Goal: Task Accomplishment & Management: Complete application form

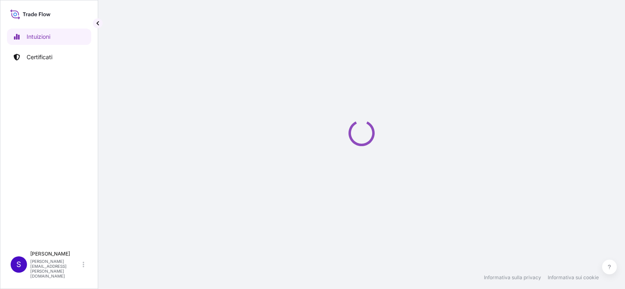
select select "2025"
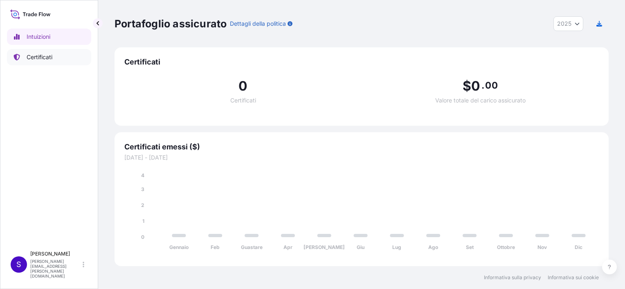
click at [43, 56] on p "Certificati" at bounding box center [40, 57] width 26 height 8
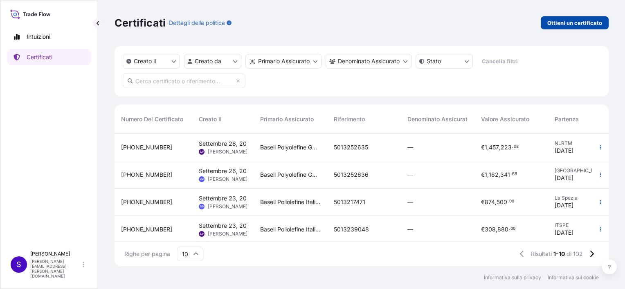
click at [565, 21] on p "Ottieni un certificato" at bounding box center [574, 23] width 55 height 8
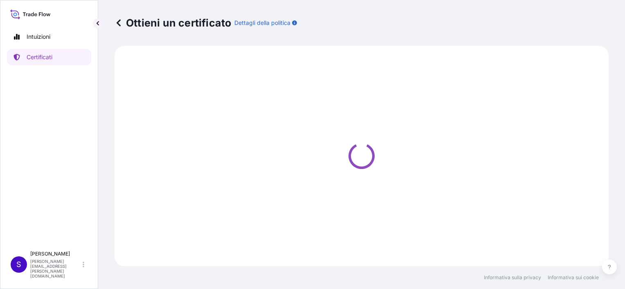
select select "Sea"
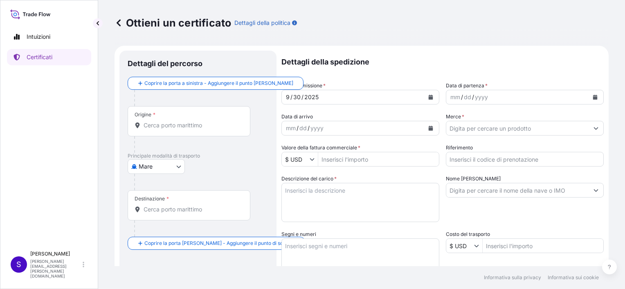
click at [153, 125] on input "Origine *" at bounding box center [191, 125] width 96 height 8
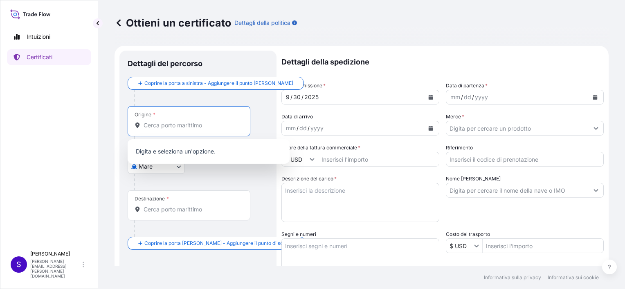
click at [153, 126] on input "Origine *" at bounding box center [191, 125] width 96 height 8
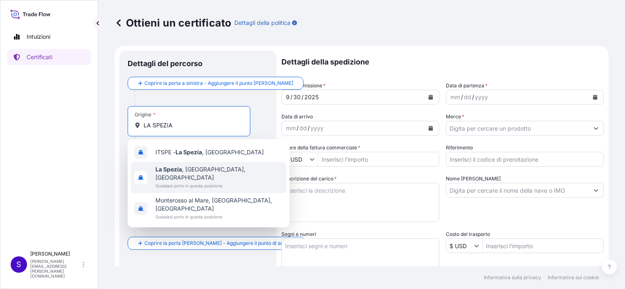
click at [185, 166] on span "La Spezia , [GEOGRAPHIC_DATA], [GEOGRAPHIC_DATA]" at bounding box center [219, 174] width 128 height 16
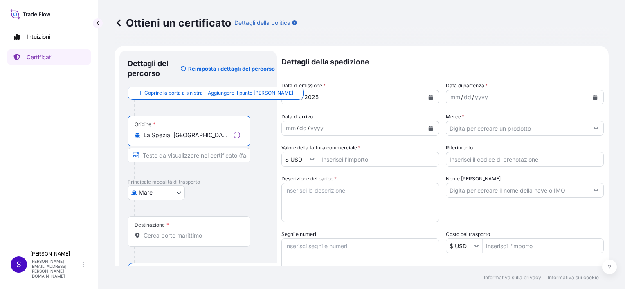
type input "La Spezia, [GEOGRAPHIC_DATA], [GEOGRAPHIC_DATA]"
click at [167, 156] on input "Testo da visualizzare sul certificato" at bounding box center [189, 155] width 123 height 15
click at [134, 170] on div at bounding box center [192, 171] width 116 height 16
click at [144, 157] on input "Testo da visualizzare sul certificato" at bounding box center [189, 155] width 123 height 15
type input "l"
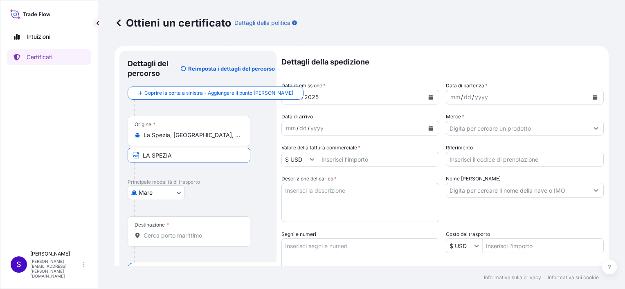
type input "LA SPEZIA"
click at [157, 236] on input "Destinazione *" at bounding box center [191, 236] width 96 height 8
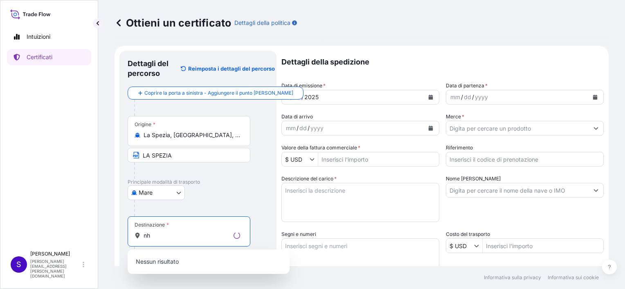
type input "n"
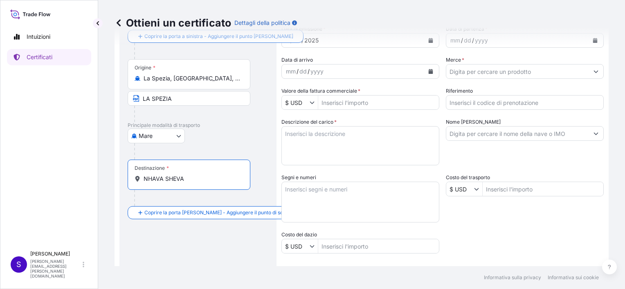
scroll to position [61, 0]
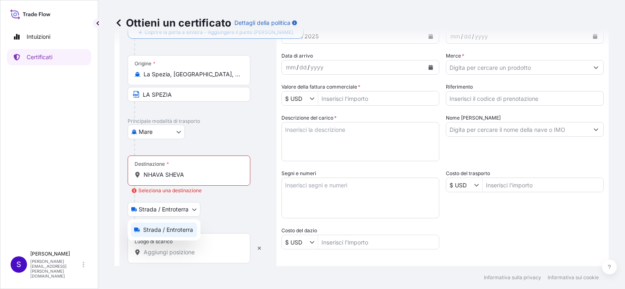
click at [148, 208] on body "Intuizioni Certificati S [PERSON_NAME] [PERSON_NAME][EMAIL_ADDRESS][PERSON_NAME…" at bounding box center [312, 144] width 625 height 289
click at [195, 208] on body "Intuizioni Certificati S [PERSON_NAME] [PERSON_NAME][EMAIL_ADDRESS][PERSON_NAME…" at bounding box center [312, 144] width 625 height 289
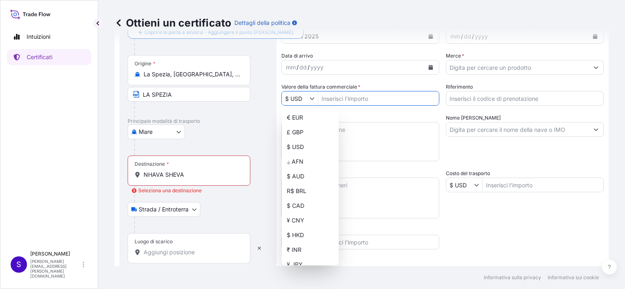
click at [304, 97] on input "$ USD" at bounding box center [296, 98] width 28 height 15
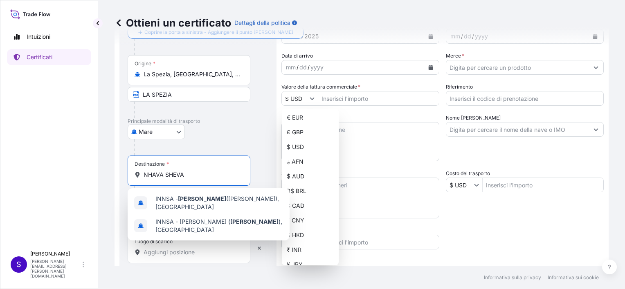
click at [190, 177] on input "NHAVA SHEVA" at bounding box center [191, 175] width 96 height 8
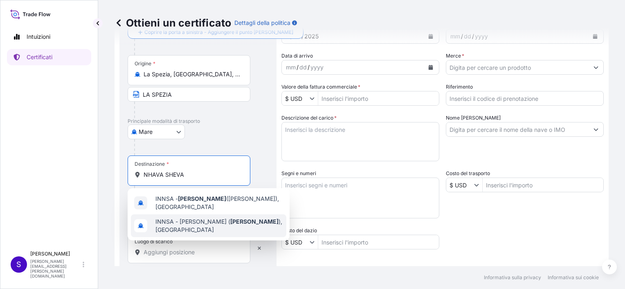
click at [199, 224] on span "INNSA - [PERSON_NAME] ( [PERSON_NAME] ), [GEOGRAPHIC_DATA]" at bounding box center [219, 226] width 128 height 16
type input "INNSA - [PERSON_NAME] ([PERSON_NAME]), [GEOGRAPHIC_DATA]"
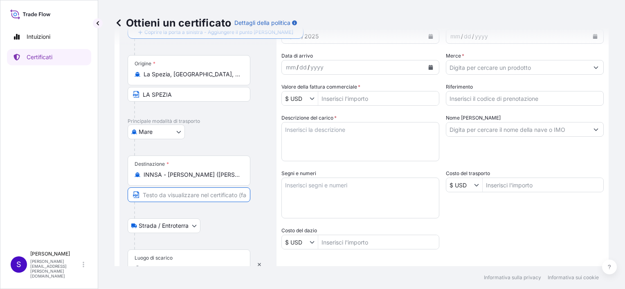
click at [157, 196] on input "Testo da visualizzare sul certificato" at bounding box center [189, 195] width 123 height 15
type input "NHAVA SHEVA Port"
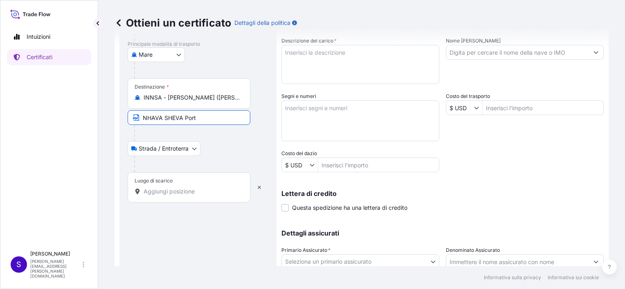
scroll to position [143, 0]
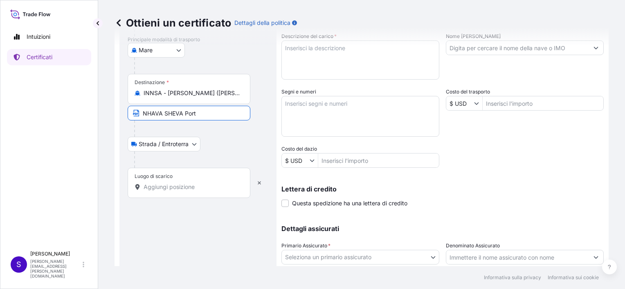
drag, startPoint x: 201, startPoint y: 112, endPoint x: 141, endPoint y: 104, distance: 60.7
click at [141, 104] on div "Destinazione * INNSA - [PERSON_NAME] ([PERSON_NAME]), [GEOGRAPHIC_DATA] NHAVA […" at bounding box center [198, 105] width 141 height 63
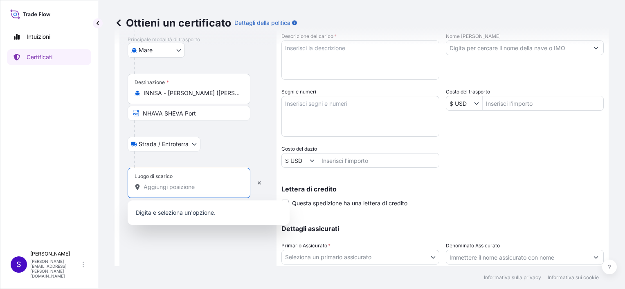
click at [150, 185] on input "Luogo di scarico" at bounding box center [191, 187] width 96 height 8
paste input "NHAVA SHEVA Port"
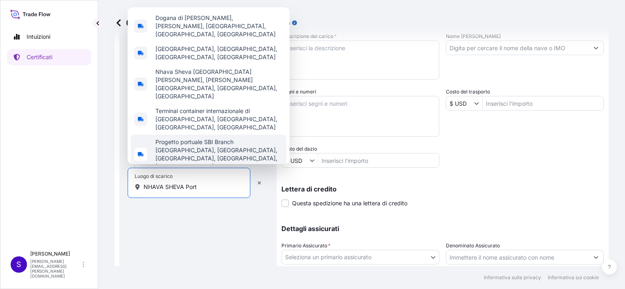
type input "NHAVA SHEVA Port"
click at [165, 226] on div "Dettagli del percorso Reimposta i dettagli del percorso Coprire la porta a sini…" at bounding box center [198, 114] width 141 height 396
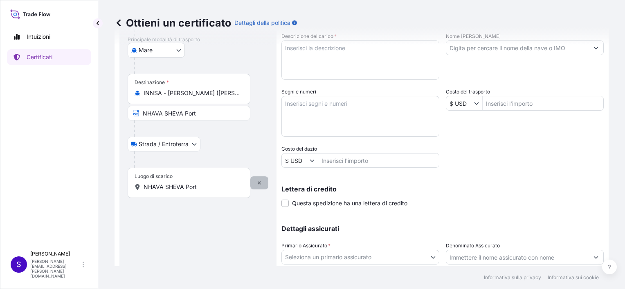
click at [257, 183] on icon "button" at bounding box center [259, 183] width 5 height 5
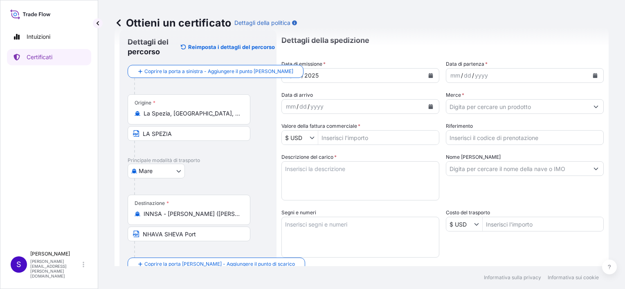
scroll to position [41, 0]
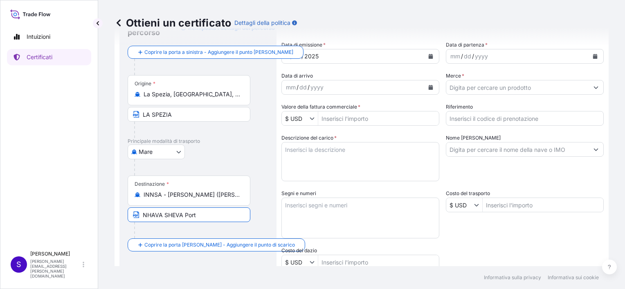
drag, startPoint x: 190, startPoint y: 215, endPoint x: 139, endPoint y: 214, distance: 51.5
click at [139, 214] on input "NHAVA SHEVA Port" at bounding box center [189, 215] width 123 height 15
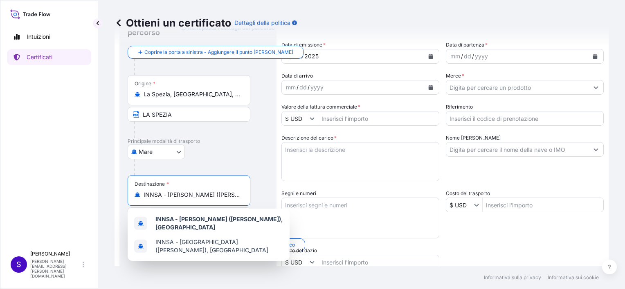
click at [227, 195] on input "INNSA - [PERSON_NAME] ([PERSON_NAME]), [GEOGRAPHIC_DATA]" at bounding box center [191, 195] width 96 height 8
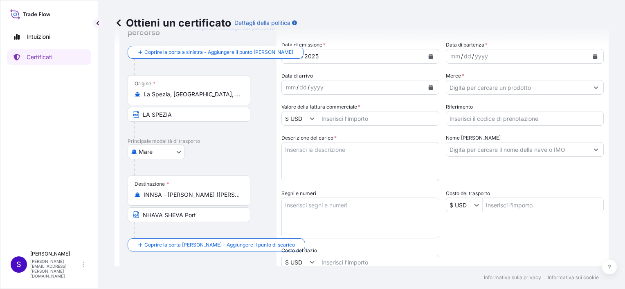
drag, startPoint x: 241, startPoint y: 195, endPoint x: 146, endPoint y: 192, distance: 95.3
click at [131, 191] on div "Destinazione * INNSA - [PERSON_NAME] ([PERSON_NAME]), [GEOGRAPHIC_DATA]" at bounding box center [189, 191] width 123 height 30
click at [238, 195] on input "INNSA - [PERSON_NAME] ([PERSON_NAME]), [GEOGRAPHIC_DATA]" at bounding box center [191, 195] width 96 height 8
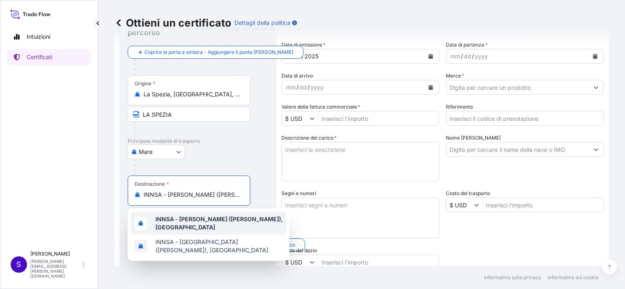
click at [197, 220] on b "INNSA - [PERSON_NAME] ([PERSON_NAME]), [GEOGRAPHIC_DATA]" at bounding box center [219, 223] width 128 height 15
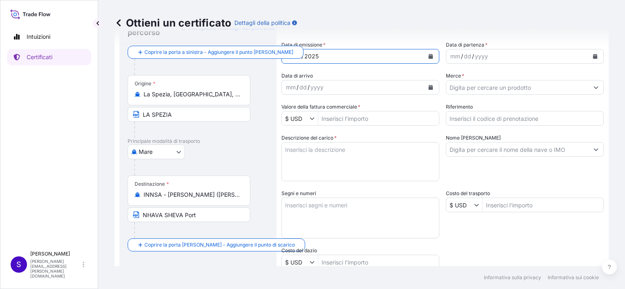
click at [428, 56] on icon "Calendario" at bounding box center [430, 56] width 4 height 5
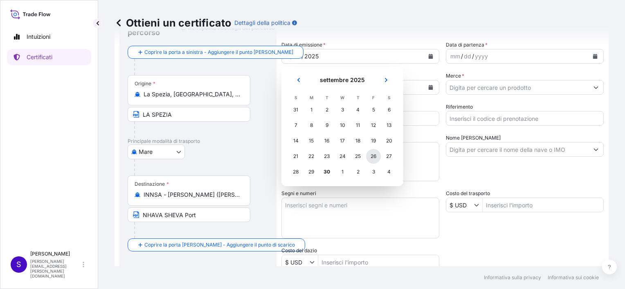
click at [373, 158] on div "26" at bounding box center [373, 156] width 15 height 15
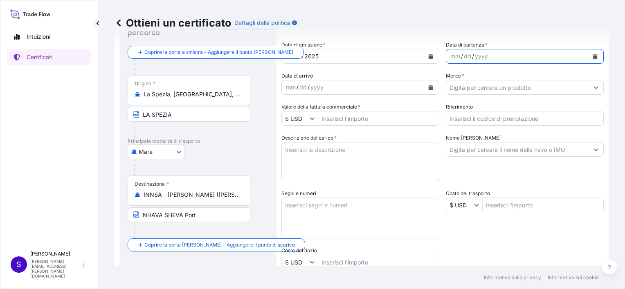
click at [592, 56] on icon "Calendario" at bounding box center [594, 56] width 5 height 5
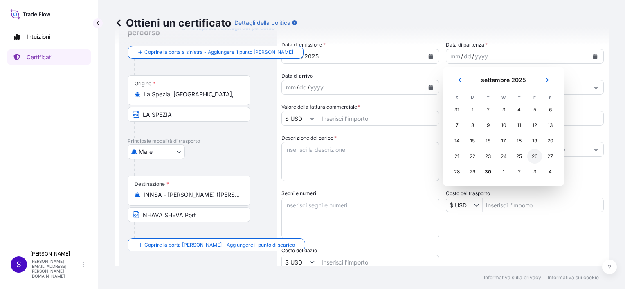
click at [536, 157] on div "26" at bounding box center [534, 156] width 15 height 15
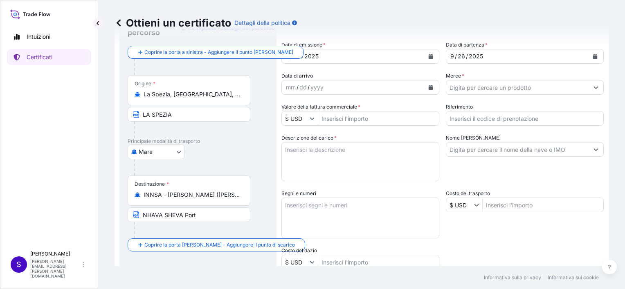
click at [356, 211] on textarea "Segni e numeri" at bounding box center [360, 218] width 158 height 41
click at [328, 147] on textarea "Descrizione del [PERSON_NAME] *" at bounding box center [360, 161] width 158 height 39
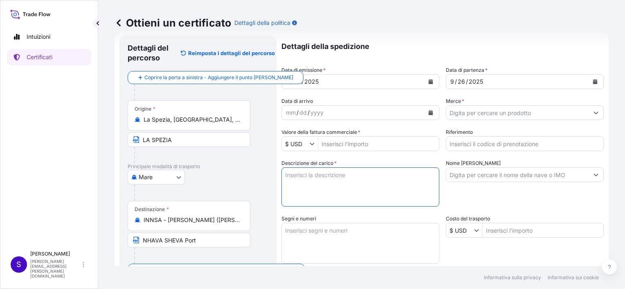
scroll to position [9, 0]
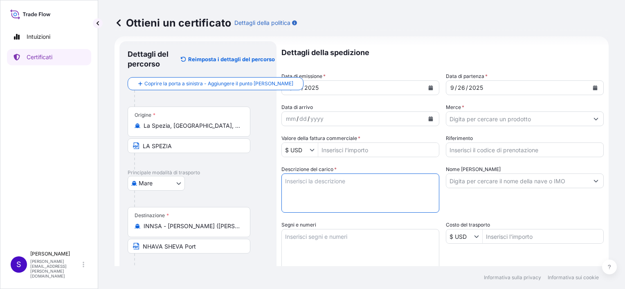
click at [359, 116] on div "mm / dd / yyyy" at bounding box center [353, 119] width 142 height 15
click at [429, 118] on icon "Calendario" at bounding box center [430, 118] width 4 height 5
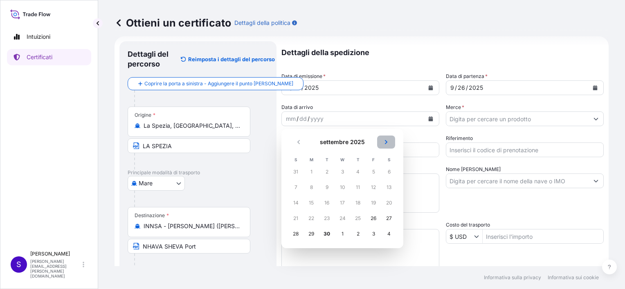
click at [386, 140] on icon "Prossimo" at bounding box center [385, 142] width 5 height 5
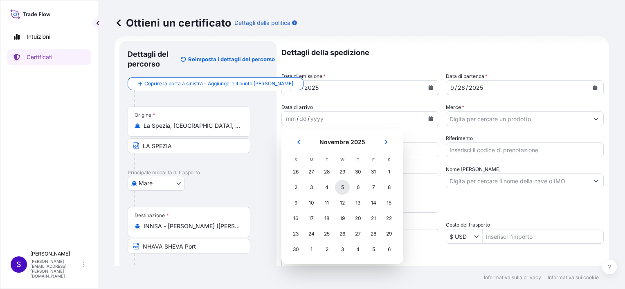
click at [345, 187] on div "5" at bounding box center [342, 187] width 15 height 15
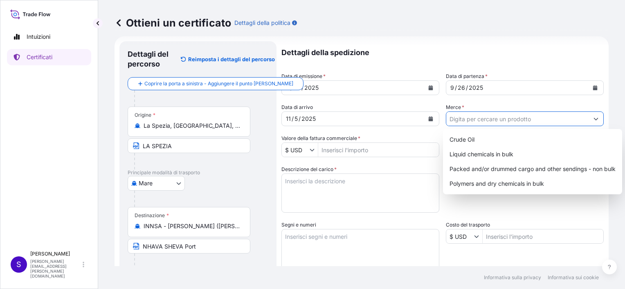
click at [473, 119] on input "Merce *" at bounding box center [517, 119] width 142 height 15
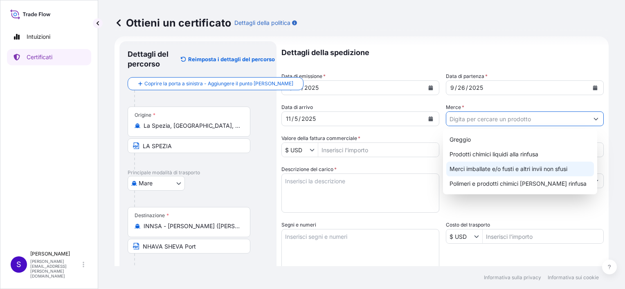
click at [478, 170] on div "Merci imballate e/o fusti e altri invii non sfusi" at bounding box center [520, 169] width 148 height 15
type input "Packed and/or drummed cargo and other sendings - non bulk"
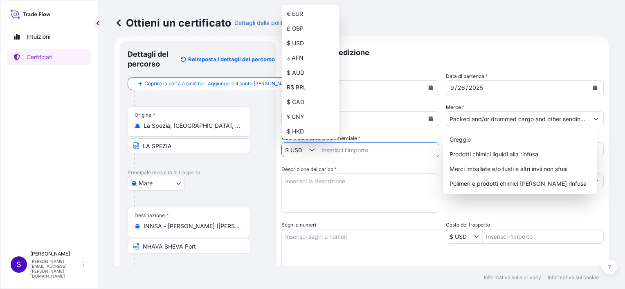
click at [312, 150] on icon "Mostra suggerimenti" at bounding box center [312, 150] width 4 height 2
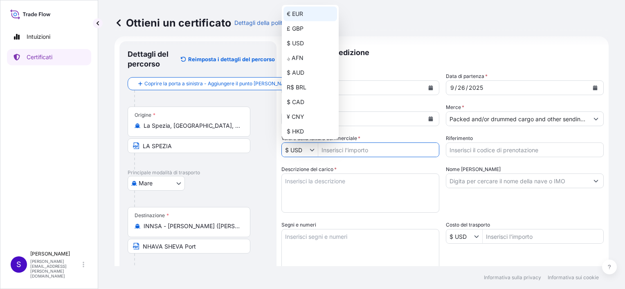
click at [301, 17] on div "€ EUR" at bounding box center [310, 14] width 54 height 15
type input "€ EUR"
click at [331, 150] on input "[PERSON_NAME] fattura commerciale *" at bounding box center [378, 150] width 121 height 15
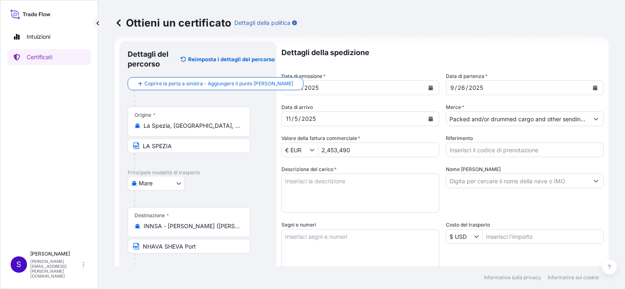
click at [325, 149] on input "2,453,490" at bounding box center [378, 150] width 121 height 15
type input "2,453,490.01"
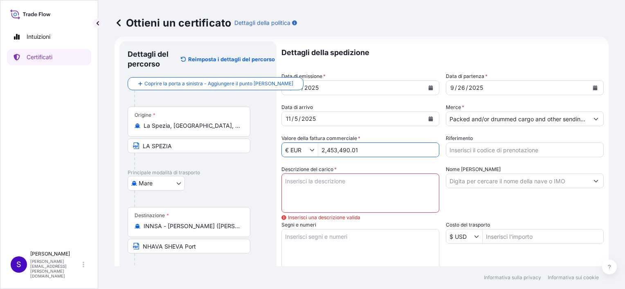
drag, startPoint x: 349, startPoint y: 150, endPoint x: 361, endPoint y: 152, distance: 12.3
click at [361, 152] on input "2,453,490.01" at bounding box center [378, 150] width 121 height 15
click at [325, 150] on input "2,453,490" at bounding box center [378, 150] width 121 height 15
drag, startPoint x: 355, startPoint y: 148, endPoint x: 302, endPoint y: 147, distance: 52.7
click at [302, 147] on div "€ EUR 2,453,490" at bounding box center [360, 150] width 158 height 15
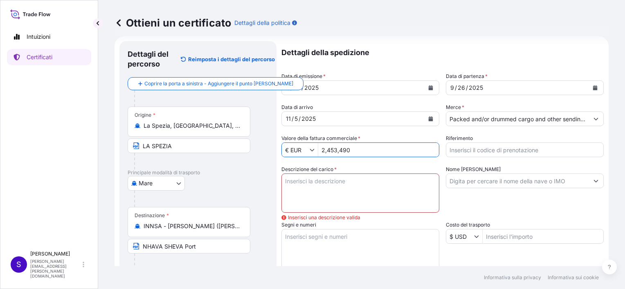
click at [324, 150] on input "2,453,490" at bounding box center [378, 150] width 121 height 15
drag, startPoint x: 352, startPoint y: 151, endPoint x: 319, endPoint y: 151, distance: 32.7
click at [319, 151] on input "2,453,490" at bounding box center [378, 150] width 121 height 15
click at [339, 191] on textarea "Descrizione del [PERSON_NAME] *" at bounding box center [360, 193] width 158 height 39
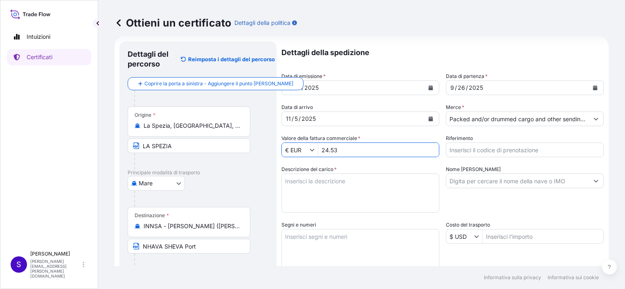
drag, startPoint x: 340, startPoint y: 149, endPoint x: 318, endPoint y: 150, distance: 22.9
click at [316, 146] on div "€ EUR 24.53" at bounding box center [360, 150] width 158 height 15
click at [331, 151] on input "24" at bounding box center [378, 150] width 121 height 15
type input "2,453,490"
click at [474, 151] on input "Riferimento" at bounding box center [525, 150] width 158 height 15
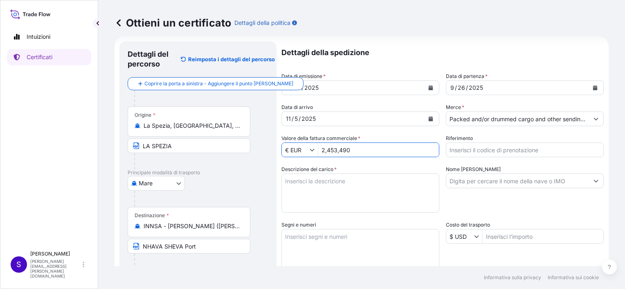
drag, startPoint x: 350, startPoint y: 150, endPoint x: 311, endPoint y: 152, distance: 39.3
click at [311, 152] on div "€ EUR 2,453,490" at bounding box center [360, 150] width 158 height 15
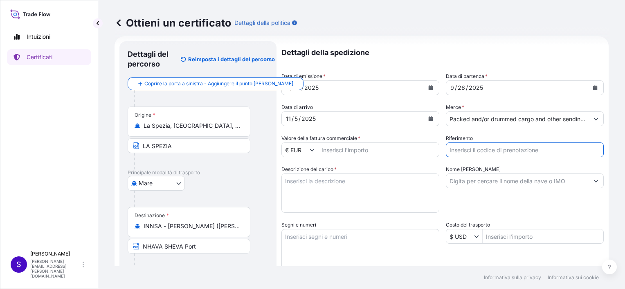
click at [464, 150] on input "Riferimento" at bounding box center [525, 150] width 158 height 15
type input "5013223688"
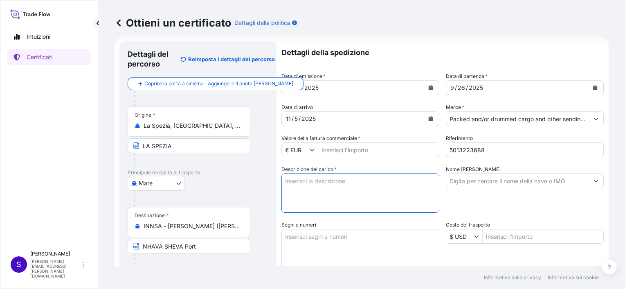
click at [325, 181] on textarea "Descrizione del [PERSON_NAME] *" at bounding box center [360, 193] width 158 height 39
click at [348, 151] on input "[PERSON_NAME] fattura commerciale *" at bounding box center [378, 150] width 121 height 15
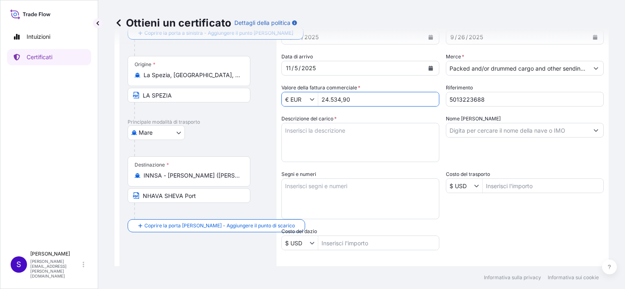
scroll to position [60, 0]
type input "24.53"
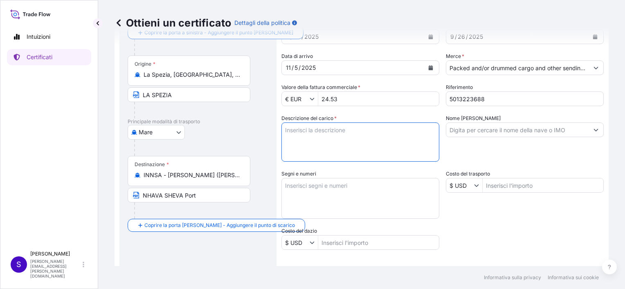
click at [293, 134] on textarea "Descrizione del [PERSON_NAME] *" at bounding box center [360, 142] width 158 height 39
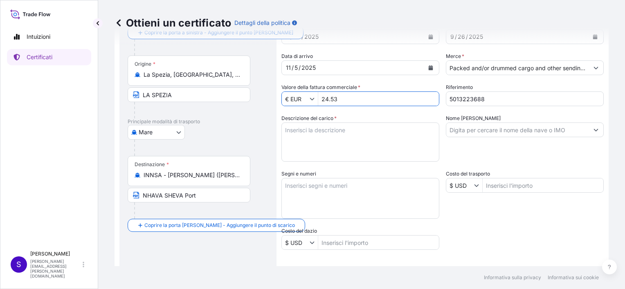
drag, startPoint x: 348, startPoint y: 97, endPoint x: 318, endPoint y: 94, distance: 29.6
click at [318, 94] on input "24.53" at bounding box center [378, 99] width 121 height 15
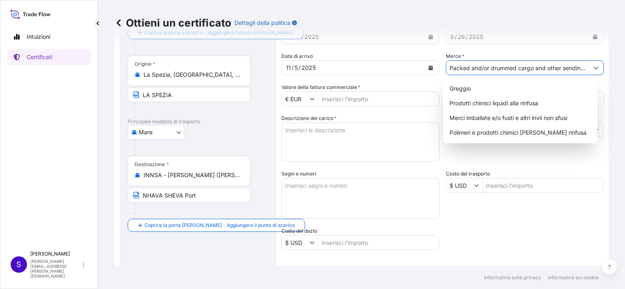
scroll to position [0, 34]
click at [593, 66] on icon "Mostra suggerimenti" at bounding box center [595, 67] width 5 height 5
click at [549, 121] on div "Merci imballate e/o fusti e altri invii non sfusi" at bounding box center [520, 118] width 148 height 15
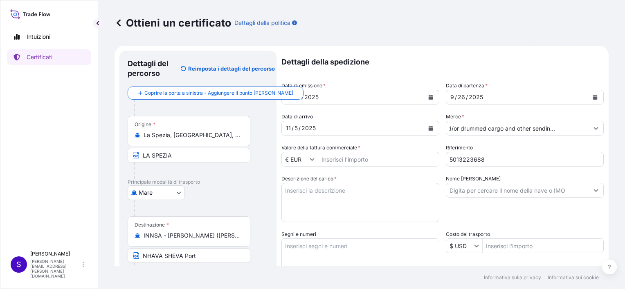
scroll to position [0, 0]
click at [300, 190] on textarea "Descrizione del [PERSON_NAME] *" at bounding box center [360, 202] width 158 height 39
click at [376, 190] on textarea "1 Container 20'BOX (" at bounding box center [360, 202] width 158 height 39
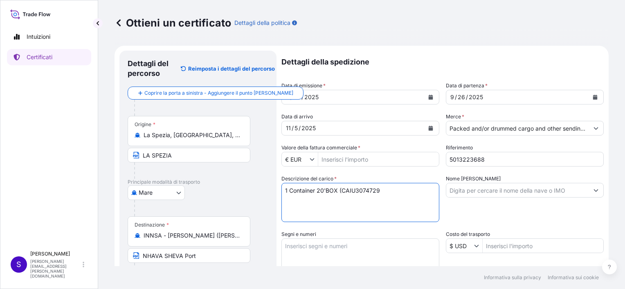
click at [393, 189] on textarea "1 Container 20'BOX (CAIU3074729" at bounding box center [360, 202] width 158 height 39
drag, startPoint x: 382, startPoint y: 189, endPoint x: 281, endPoint y: 193, distance: 101.0
click at [281, 193] on textarea "1 Container 20'BOX (CAIU3074729) with into 3 Steel Drums (1A1)" at bounding box center [360, 202] width 158 height 39
click at [323, 200] on textarea "1 Container 20'BOX (CAIU3074729) with into 3 Steel Drums (1A1)" at bounding box center [360, 202] width 158 height 39
paste textarea "1 Container 20'BOX (CAIU3074729)"
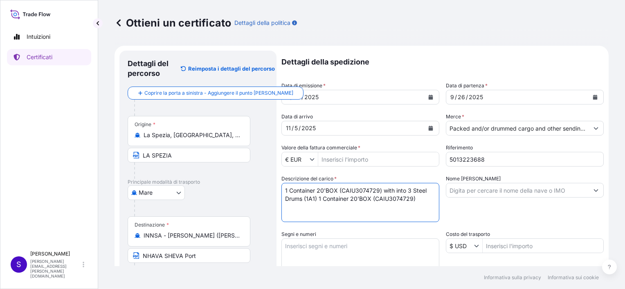
drag, startPoint x: 382, startPoint y: 188, endPoint x: 269, endPoint y: 188, distance: 113.6
click at [269, 188] on form "Dettagli del percorso Reimposta i dettagli del percorso Coprire la porta a sini…" at bounding box center [361, 261] width 494 height 430
drag, startPoint x: 309, startPoint y: 188, endPoint x: 281, endPoint y: 190, distance: 27.4
click at [281, 190] on textarea "with into 3 Steel Drums (1A1) 1 Container 20'BOX (CAIU3074729)" at bounding box center [360, 202] width 158 height 39
click at [334, 197] on textarea "N.3 Steel Drums (1A1) loaded into 1 Container 20'BOX (CAIU3074729)" at bounding box center [360, 202] width 158 height 39
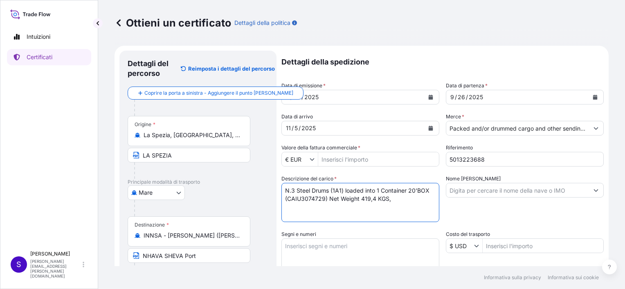
click at [405, 197] on textarea "N.3 Steel Drums (1A1) loaded into 1 Container 20'BOX (CAIU3074729) Net Weight 4…" at bounding box center [360, 202] width 158 height 39
paste textarea "OF ZN 203 S SL CATALYST"
click at [316, 207] on textarea "N.3 Steel Drums (1A1) loaded into 1 Container 20'BOX (CAIU3074729) Net Weight 4…" at bounding box center [360, 202] width 158 height 39
click at [358, 207] on textarea "N.3 Steel Drums (1A1) loaded into 1 Container 20'BOX (CAIU3074729) Net Weight 4…" at bounding box center [360, 202] width 158 height 39
click at [423, 209] on textarea "N.3 Steel Drums (1A1) loaded into 1 Container 20'BOX (CAIU3074729) Net Weight 4…" at bounding box center [360, 202] width 158 height 39
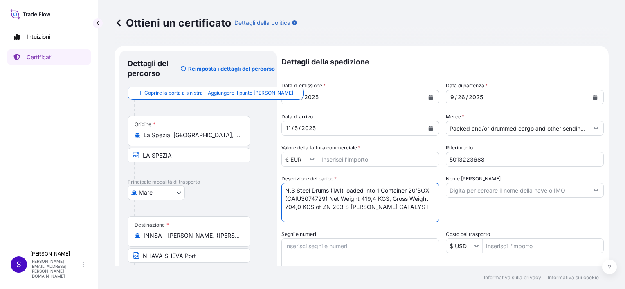
click at [420, 212] on textarea "N.3 Steel Drums (1A1) loaded into 1 Container 20'BOX (CAIU3074729) Net Weight 4…" at bounding box center [360, 202] width 158 height 39
paste textarea "COUNTRY OF ORIGIN: [GEOGRAPHIC_DATA]"
type textarea "N.3 Steel Drums (1A1) loaded into 1 Container 20'BOX (CAIU3074729) Net Weight 4…"
click at [284, 247] on textarea "Segni e numeri" at bounding box center [360, 259] width 158 height 41
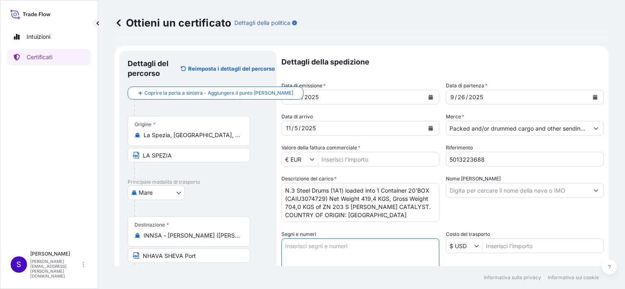
paste textarea "PO.MCD/290515051"
type textarea "PO.MCD/290515051"
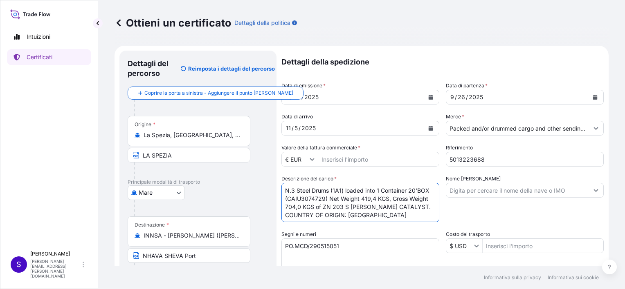
click at [348, 198] on textarea "N.3 Steel Drums (1A1) loaded into 1 Container 20'BOX (CAIU3074729) Net Weight 4…" at bounding box center [360, 202] width 158 height 39
paste textarea "SEALS 095057 1454859"
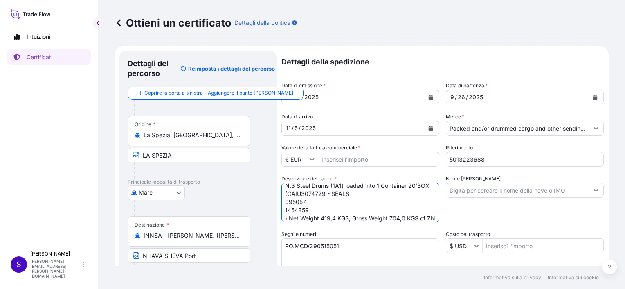
click at [373, 193] on textarea "N.3 Steel Drums (1A1) loaded into 1 Container 20'BOX (CAIU3074729 - SEALS 09505…" at bounding box center [360, 202] width 158 height 39
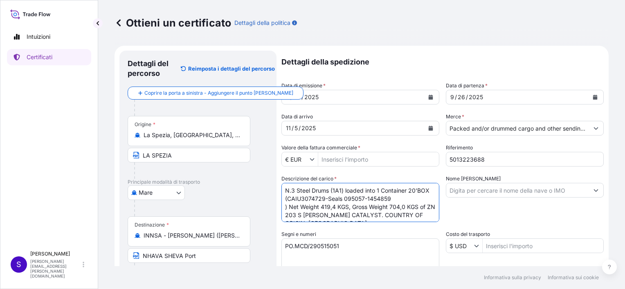
click at [416, 198] on textarea "N.3 Steel Drums (1A1) loaded into 1 Container 20'BOX (CAIU3074729-Seals 095057-…" at bounding box center [360, 202] width 158 height 39
click at [289, 206] on textarea "N.3 Steel Drums (1A1) loaded into 1 Container 20'BOX (CAIU3074729-Seals 095057-…" at bounding box center [360, 202] width 158 height 39
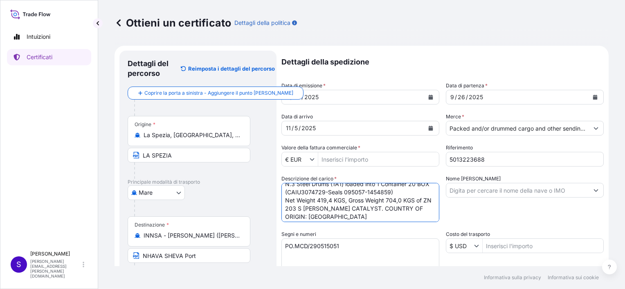
scroll to position [9, 0]
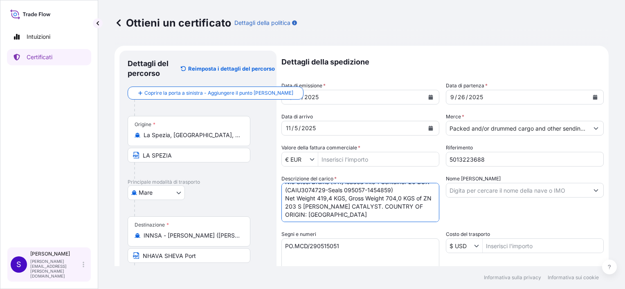
type textarea "N.3 Steel Drums (1A1) loaded into 1 Container 20'BOX (CAIU3074729-Seals 095057-…"
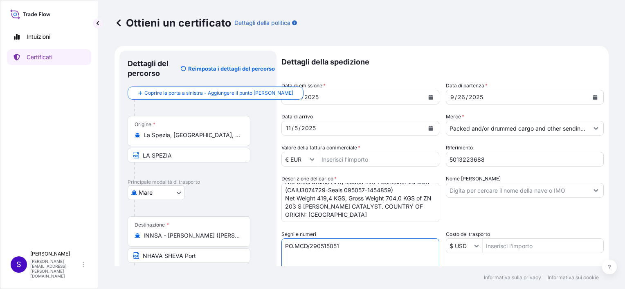
click at [343, 247] on textarea "PO.MCD/290515051" at bounding box center [360, 259] width 158 height 41
paste textarea "HS-NO 38151990"
type textarea "PO.MCD/290515051 HS-NO 38151990 Delivery: 8109195379 - Shipment304269474"
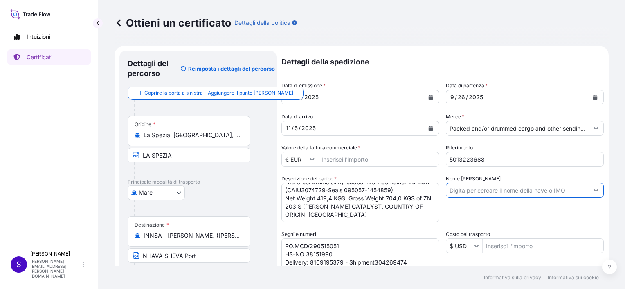
click at [463, 191] on input "Nome [PERSON_NAME]" at bounding box center [517, 190] width 142 height 15
paste input "BSG BONAIRE"
click at [501, 190] on input "BSG BONAIRE" at bounding box center [517, 190] width 142 height 15
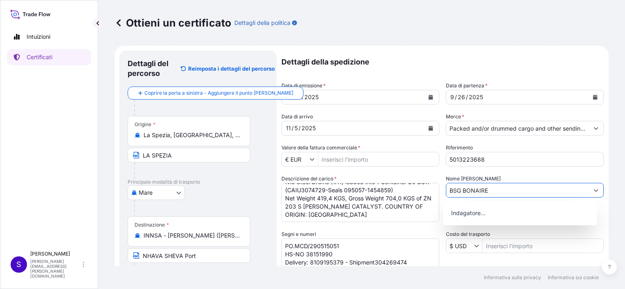
paste input "53 9S"
click at [493, 189] on input "BSG BONAIRE 53 9S" at bounding box center [517, 190] width 142 height 15
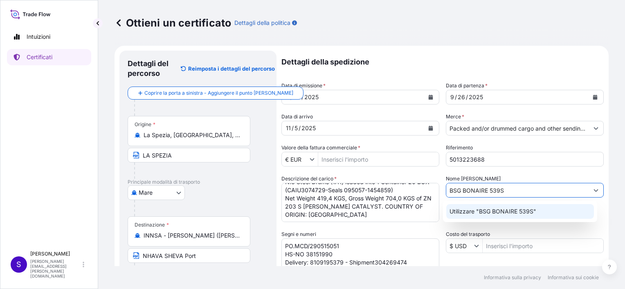
click at [512, 212] on p "Utilizzare "BSG BONAIRE 539S"" at bounding box center [492, 212] width 87 height 8
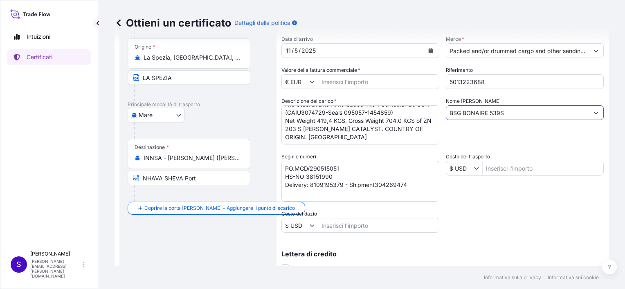
scroll to position [82, 0]
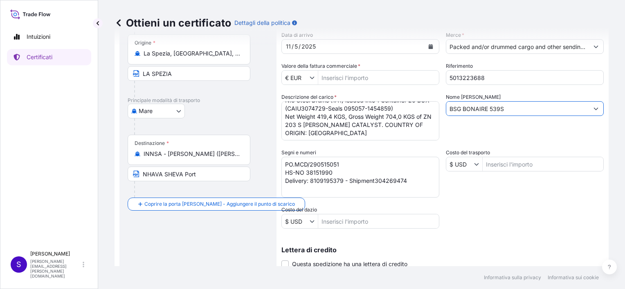
type input "BSG BONAIRE 539S"
click at [374, 179] on textarea "PO.MCD/290515051 HS-NO 38151990 Delivery: 8109195379 - Shipment304269474" at bounding box center [360, 177] width 158 height 41
click at [361, 181] on textarea "PO.MCD/290515051 HS-NO 38151990 Delivery: 8109195379 - Shipment 304269474" at bounding box center [360, 177] width 158 height 41
click at [343, 164] on textarea "PO.MCD/290515051 HS-NO 38151990 Delivery: 8109195379 - Shipment 304269474" at bounding box center [360, 177] width 158 height 41
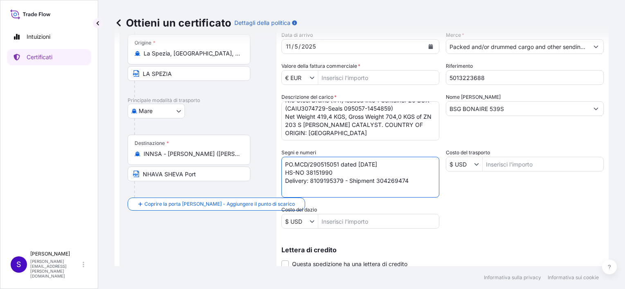
type textarea "PO.MCD/290515051 dated [DATE] HS-NO 38151990 Delivery: 8109195379 - Shipment 30…"
click at [365, 81] on input "[PERSON_NAME] fattura commerciale *" at bounding box center [378, 77] width 121 height 15
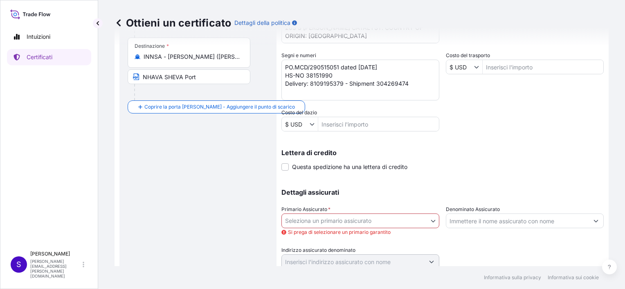
scroll to position [206, 0]
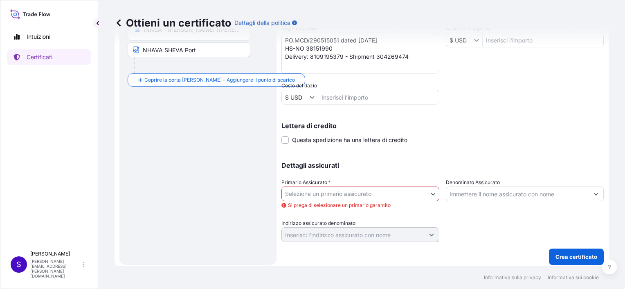
type input "2,453,490"
click at [327, 192] on body "2,453,490 Intuizioni Certificati S [PERSON_NAME] [PERSON_NAME][EMAIL_ADDRESS][P…" at bounding box center [312, 144] width 625 height 289
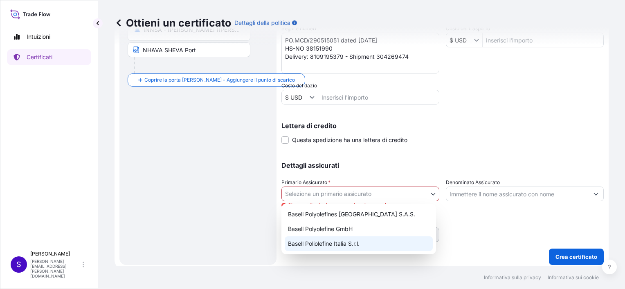
click at [327, 242] on div "Basell Poliolefine Italia S.r.l." at bounding box center [358, 244] width 148 height 15
select select "32017"
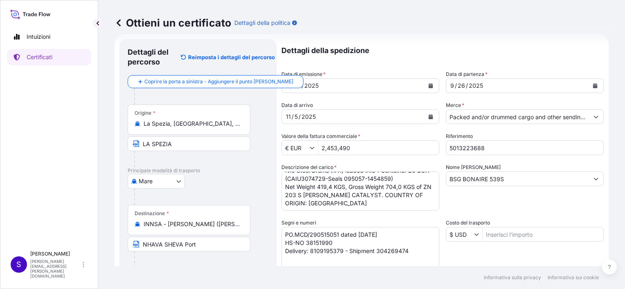
scroll to position [0, 0]
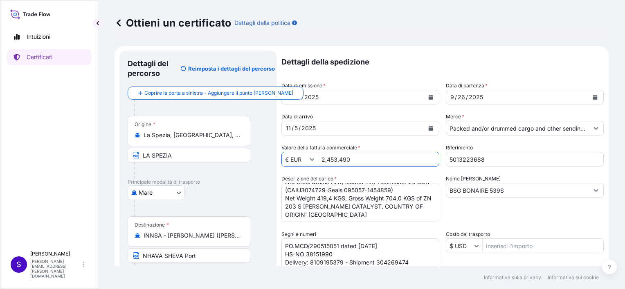
drag, startPoint x: 354, startPoint y: 157, endPoint x: 321, endPoint y: 159, distance: 33.2
click at [321, 159] on input "2,453,490" at bounding box center [378, 159] width 121 height 15
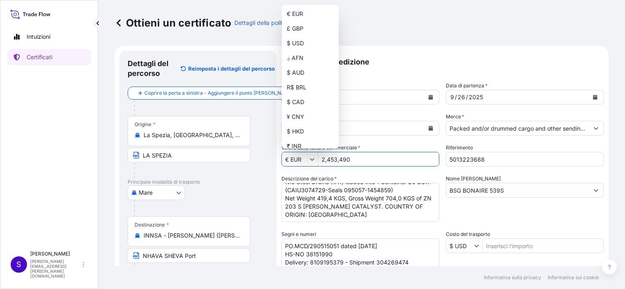
click at [312, 158] on icon "Mostra suggerimenti" at bounding box center [311, 159] width 5 height 5
click at [296, 41] on div "$ USD" at bounding box center [310, 43] width 54 height 15
type input "$ USD"
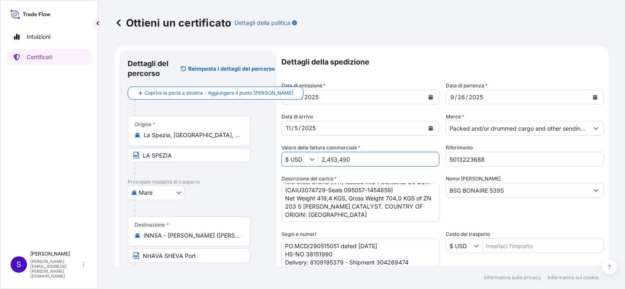
drag, startPoint x: 358, startPoint y: 160, endPoint x: 311, endPoint y: 159, distance: 46.2
click at [311, 159] on div "$ USD 2,453,490" at bounding box center [360, 159] width 158 height 15
type input "245,349"
click at [314, 160] on icon "Mostra suggerimenti" at bounding box center [311, 159] width 5 height 5
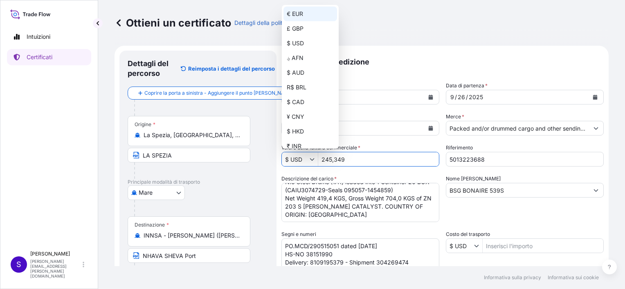
click at [295, 13] on div "€ EUR" at bounding box center [310, 14] width 54 height 15
type input "€ EUR"
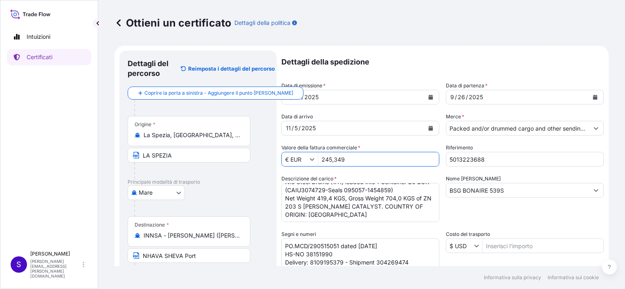
drag, startPoint x: 349, startPoint y: 158, endPoint x: 311, endPoint y: 157, distance: 37.2
click at [311, 157] on div "€ EUR 245,349" at bounding box center [360, 159] width 158 height 15
type input "245,349"
click at [476, 246] on button "Mostra suggerimenti" at bounding box center [478, 246] width 8 height 8
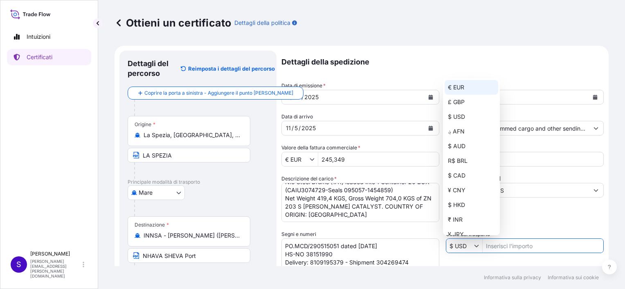
click at [462, 88] on div "€ EUR" at bounding box center [471, 87] width 54 height 15
type input "€ EUR"
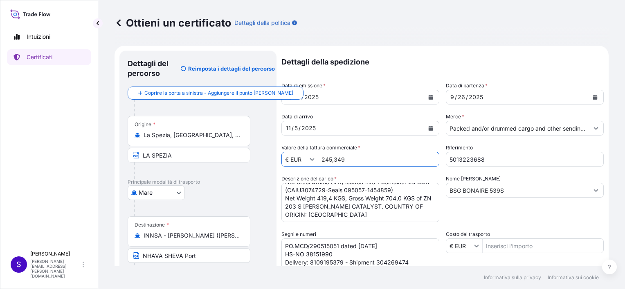
drag, startPoint x: 348, startPoint y: 159, endPoint x: 309, endPoint y: 157, distance: 39.3
click at [309, 157] on div "€ EUR 245,349" at bounding box center [360, 159] width 158 height 15
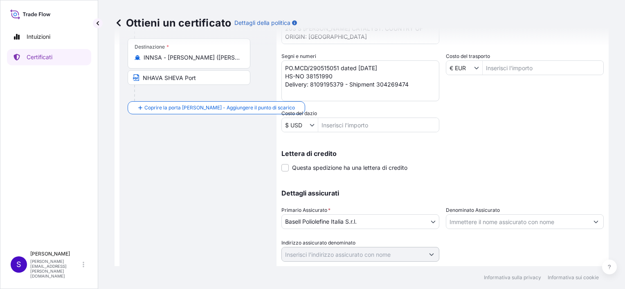
scroll to position [201, 0]
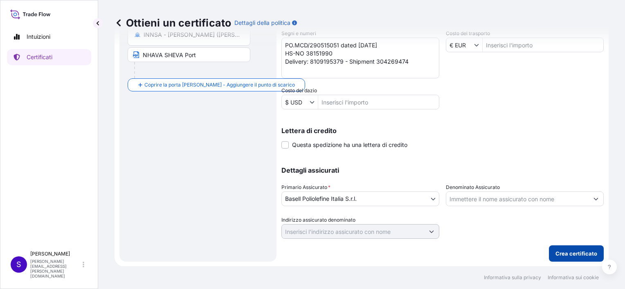
type input "2,453,490"
click at [570, 252] on p "Crea certificato" at bounding box center [576, 254] width 42 height 8
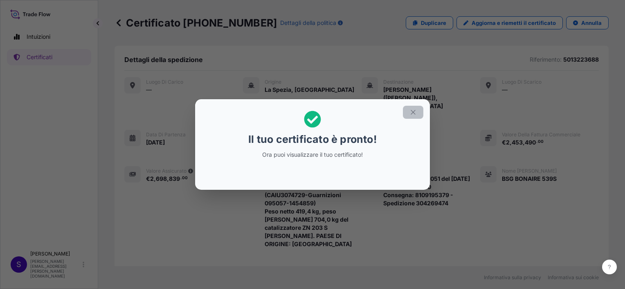
click at [417, 113] on button "button" at bounding box center [413, 112] width 20 height 13
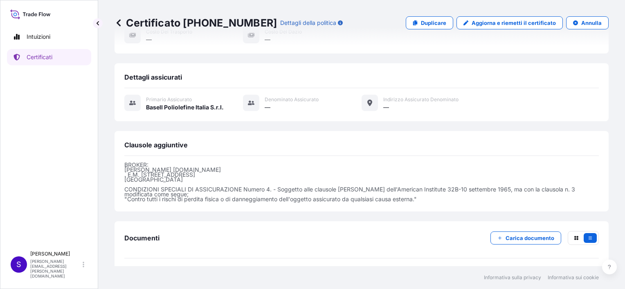
scroll to position [253, 0]
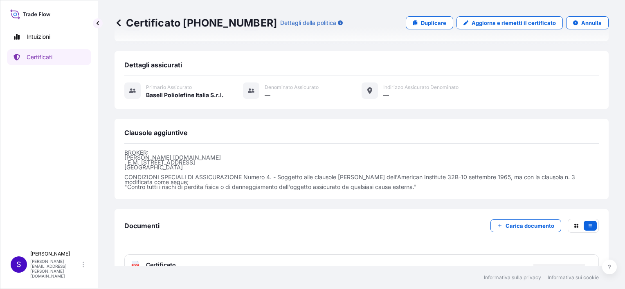
click at [134, 261] on icon at bounding box center [135, 265] width 7 height 8
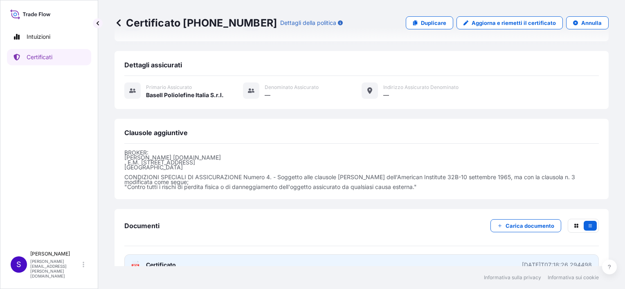
click at [134, 265] on text "PDF" at bounding box center [135, 266] width 5 height 3
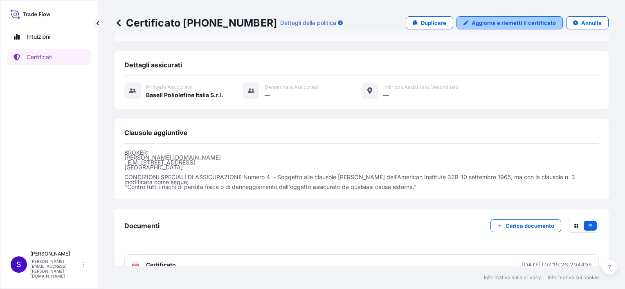
click at [497, 21] on p "Aggiorna e riemetti il certificato" at bounding box center [513, 23] width 84 height 8
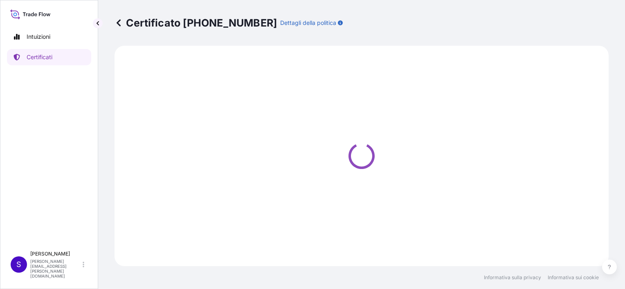
select select "Sea"
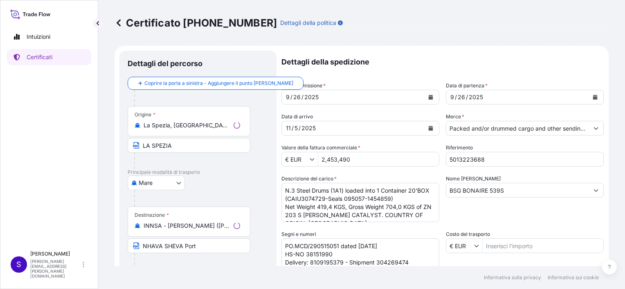
select select "32017"
drag, startPoint x: 362, startPoint y: 160, endPoint x: 316, endPoint y: 158, distance: 46.2
click at [316, 158] on div "€ EUR 2,453,490" at bounding box center [360, 159] width 158 height 15
click at [329, 160] on input "24534,90" at bounding box center [378, 159] width 121 height 15
click at [352, 158] on input "24534,90" at bounding box center [378, 159] width 121 height 15
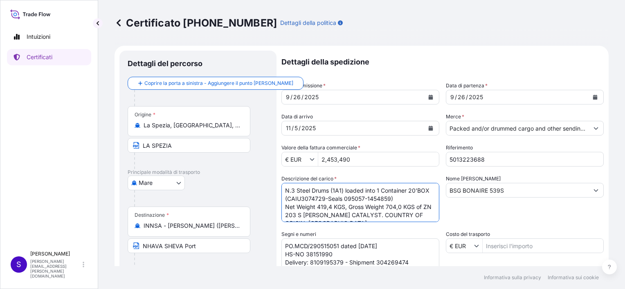
click at [314, 205] on textarea "N.3 Steel Drums (1A1) loaded into 1 Container 20'BOX (CAIU3074729-Seals 095057-…" at bounding box center [360, 202] width 158 height 39
click at [361, 164] on input "2,453,490" at bounding box center [378, 159] width 121 height 15
drag, startPoint x: 361, startPoint y: 160, endPoint x: 303, endPoint y: 158, distance: 58.1
click at [303, 158] on div "€ EUR 2,453,490" at bounding box center [360, 159] width 158 height 15
click at [338, 159] on input "24534,9" at bounding box center [378, 159] width 121 height 15
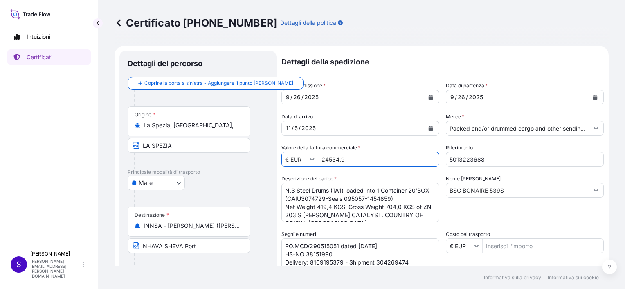
click at [390, 162] on input "24534.9" at bounding box center [378, 159] width 121 height 15
type input "24,534.9"
click at [376, 132] on div "[DATE]" at bounding box center [353, 128] width 142 height 15
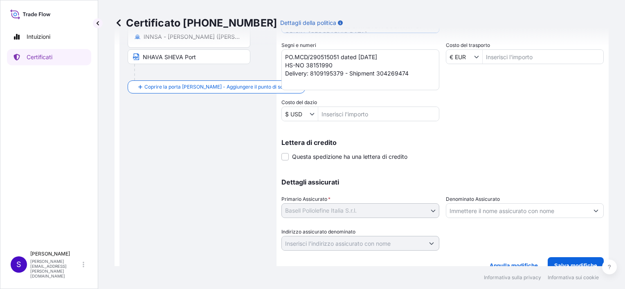
scroll to position [201, 0]
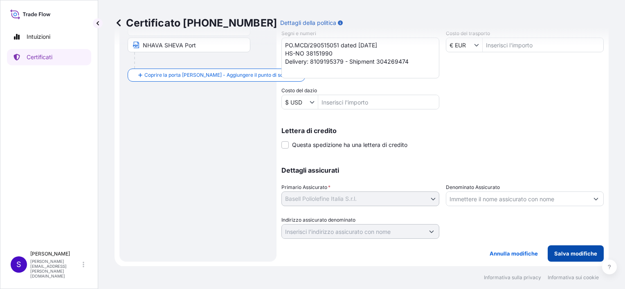
click at [558, 250] on p "Salva modifiche" at bounding box center [575, 254] width 43 height 8
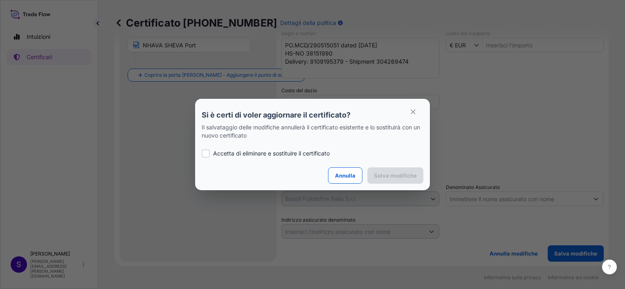
click at [208, 152] on div at bounding box center [206, 154] width 8 height 8
checkbox input "true"
click at [393, 174] on p "Salva modifiche" at bounding box center [395, 176] width 43 height 8
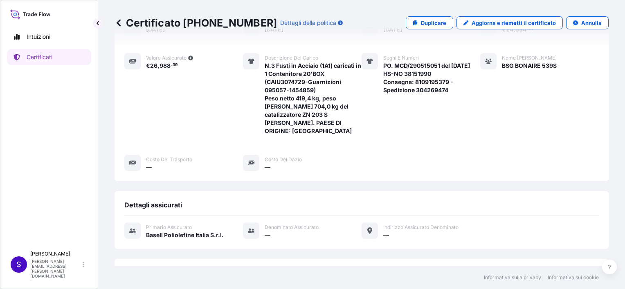
scroll to position [253, 0]
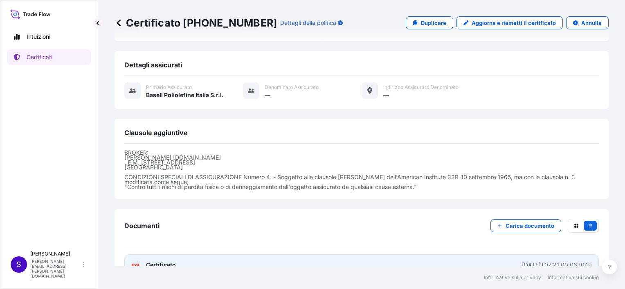
click at [159, 261] on span "Certificato" at bounding box center [161, 265] width 30 height 8
